Goal: Task Accomplishment & Management: Complete application form

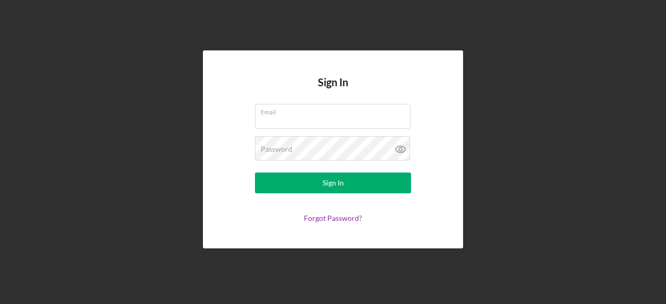
type input "[EMAIL_ADDRESS][DOMAIN_NAME]"
click at [255, 173] on button "Sign In" at bounding box center [333, 183] width 156 height 21
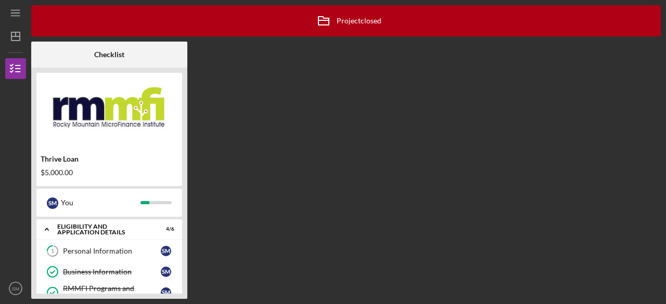
click at [385, 21] on div "Icon/Archived Project closed Icon/Info" at bounding box center [345, 20] width 629 height 31
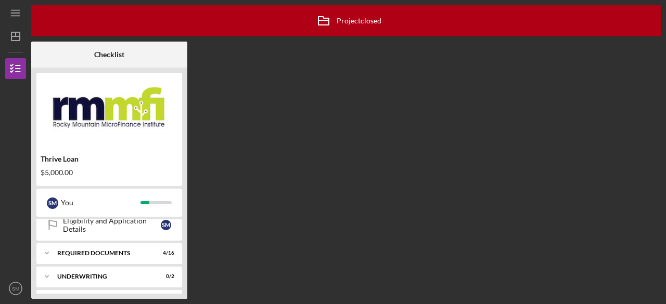
scroll to position [128, 0]
click at [123, 254] on div "REQUIRED DOCUMENTS" at bounding box center [113, 255] width 112 height 6
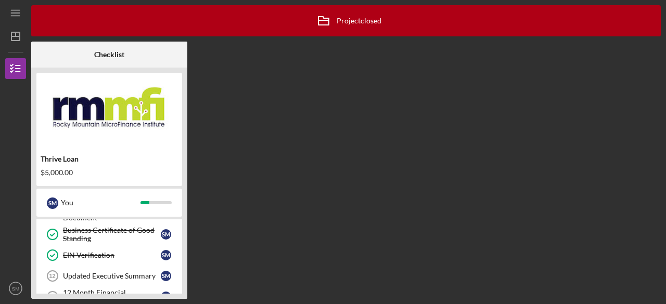
scroll to position [254, 0]
click at [138, 272] on div "Updated Executive Summary" at bounding box center [112, 276] width 98 height 8
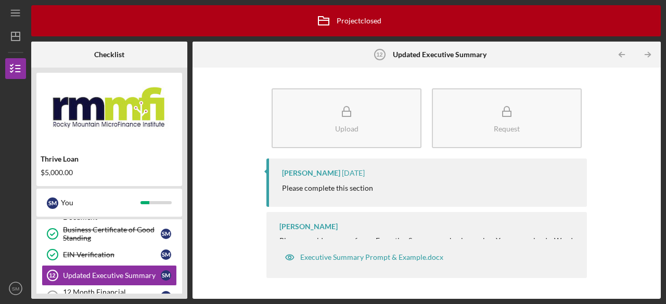
click at [326, 28] on icon "Icon/Archived" at bounding box center [324, 21] width 26 height 26
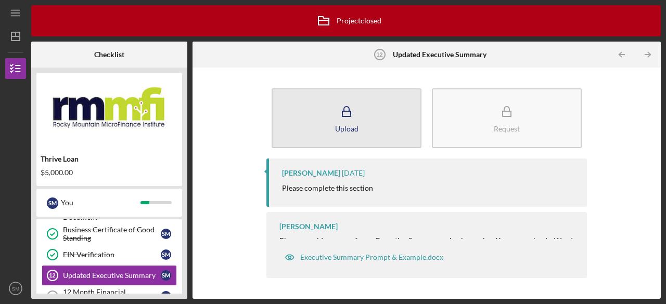
click at [327, 116] on button "Upload" at bounding box center [347, 118] width 150 height 60
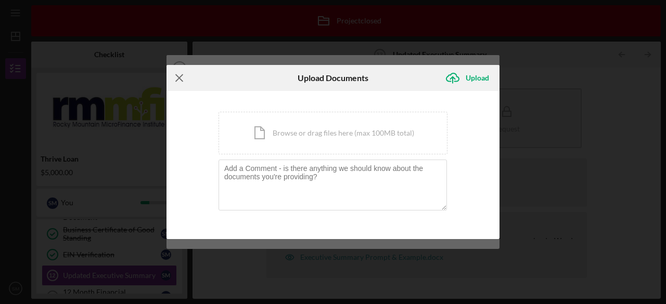
click at [173, 86] on icon "Icon/Menu Close" at bounding box center [179, 78] width 26 height 26
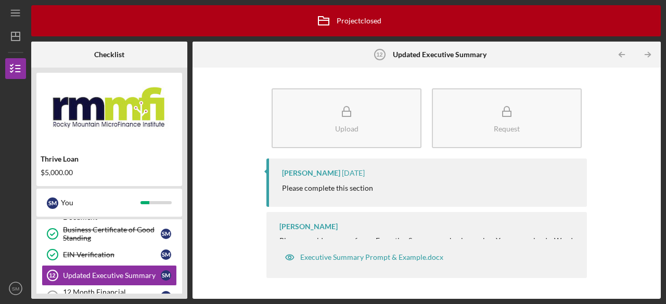
click at [449, 210] on div "[PERSON_NAME] [DATE] Please complete this section [PERSON_NAME] Please provide …" at bounding box center [426, 221] width 320 height 125
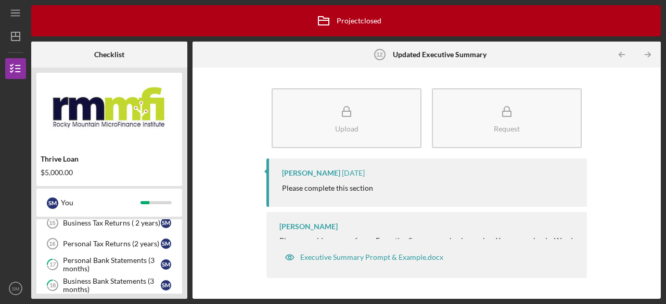
scroll to position [370, 0]
click at [130, 259] on div "Personal Bank Statements (3 months)" at bounding box center [112, 263] width 98 height 17
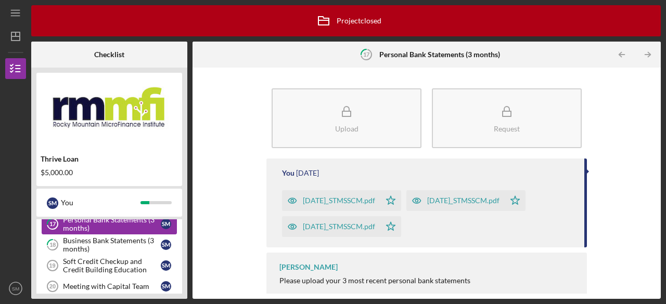
scroll to position [422, 0]
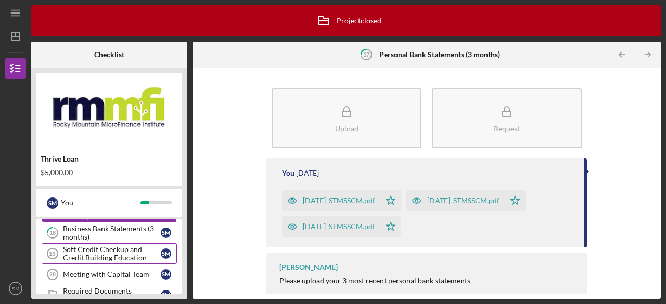
click at [118, 243] on link "Soft Credit Checkup and Credit Building Education 19 Soft Credit Checkup and Cr…" at bounding box center [109, 253] width 135 height 21
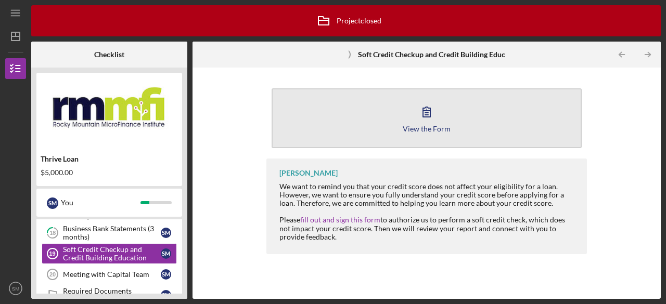
click at [467, 125] on button "View the Form Form" at bounding box center [427, 118] width 310 height 60
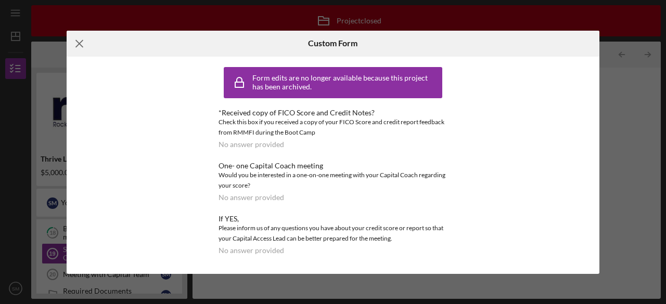
click at [76, 40] on line at bounding box center [79, 43] width 7 height 7
